Goal: Transaction & Acquisition: Purchase product/service

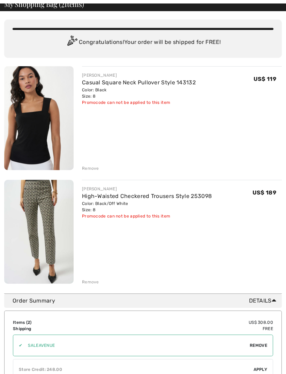
scroll to position [37, 0]
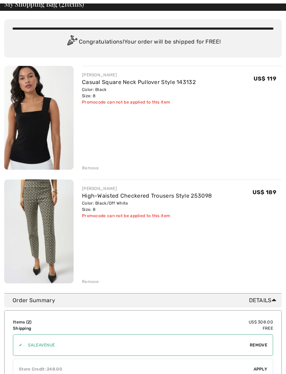
click at [158, 197] on link "High-Waisted Checkered Trousers Style 253098" at bounding box center [147, 195] width 130 height 7
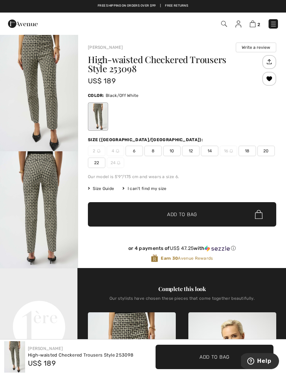
click at [44, 110] on img "1 / 5" at bounding box center [39, 92] width 78 height 117
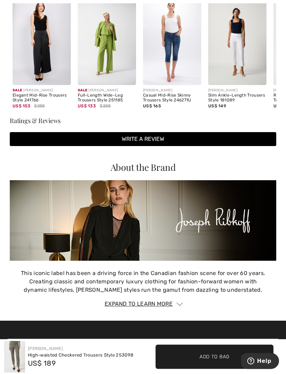
scroll to position [846, 0]
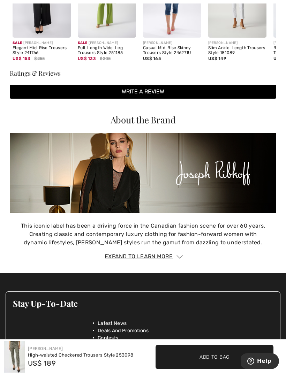
click at [72, 358] on div "High-waisted Checkered Trousers Style 253098" at bounding box center [80, 355] width 105 height 7
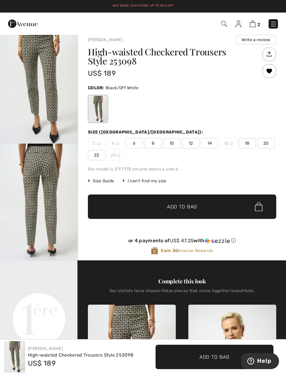
scroll to position [0, 0]
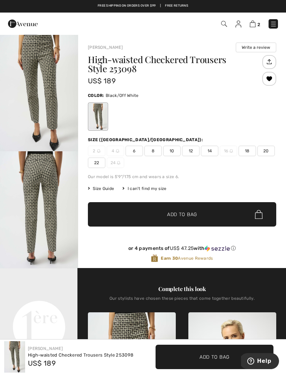
click at [255, 23] on img at bounding box center [252, 24] width 6 height 7
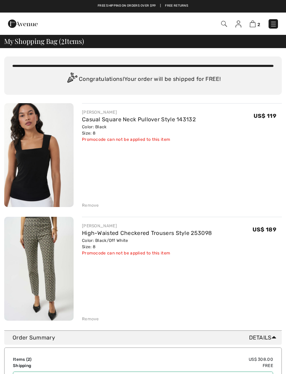
click at [273, 21] on img at bounding box center [273, 24] width 7 height 7
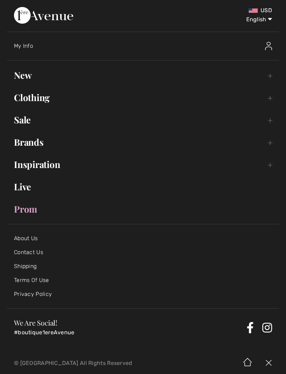
click at [270, 99] on link "Clothing Toggle submenu" at bounding box center [143, 97] width 272 height 15
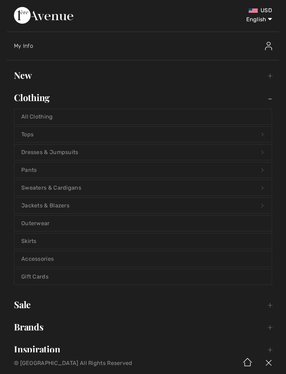
click at [69, 206] on link "Jackets & Blazers Open submenu" at bounding box center [142, 205] width 257 height 15
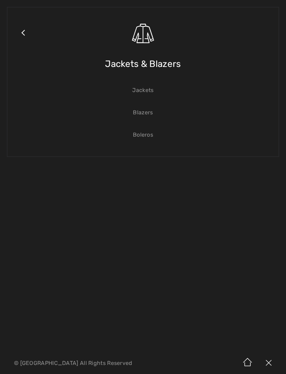
click at [147, 90] on link "Jackets" at bounding box center [142, 90] width 257 height 15
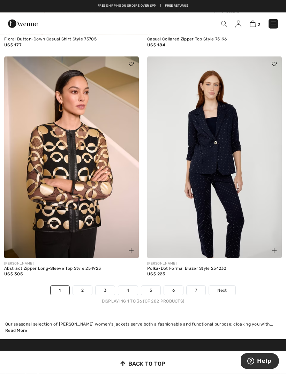
scroll to position [4256, 0]
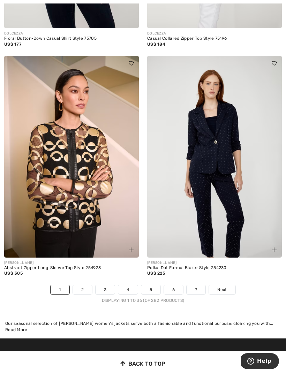
click at [87, 286] on link "2" at bounding box center [82, 289] width 19 height 9
click at [84, 285] on link "2" at bounding box center [82, 289] width 19 height 9
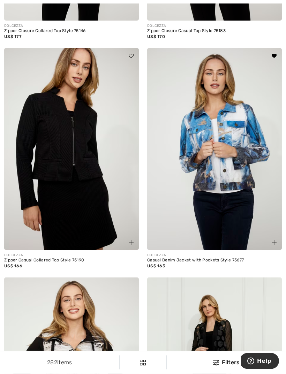
scroll to position [1731, 0]
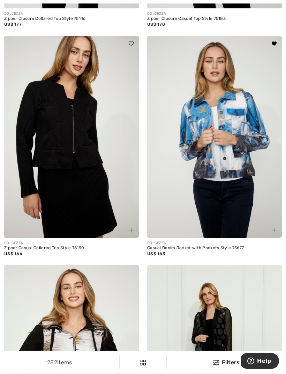
click at [229, 209] on img at bounding box center [214, 137] width 134 height 202
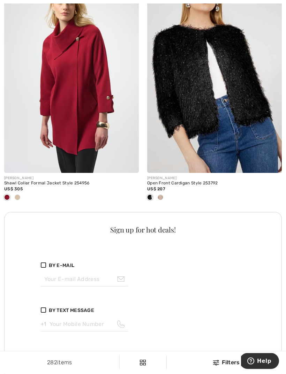
scroll to position [2725, 0]
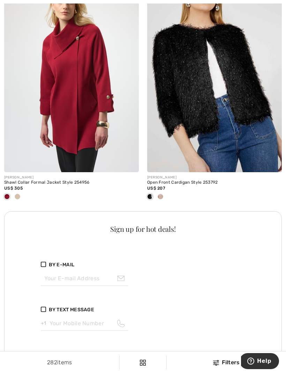
click at [131, 373] on div "282 items Filters ✖ Clear View Results 282" at bounding box center [143, 362] width 286 height 22
